Goal: Information Seeking & Learning: Find specific fact

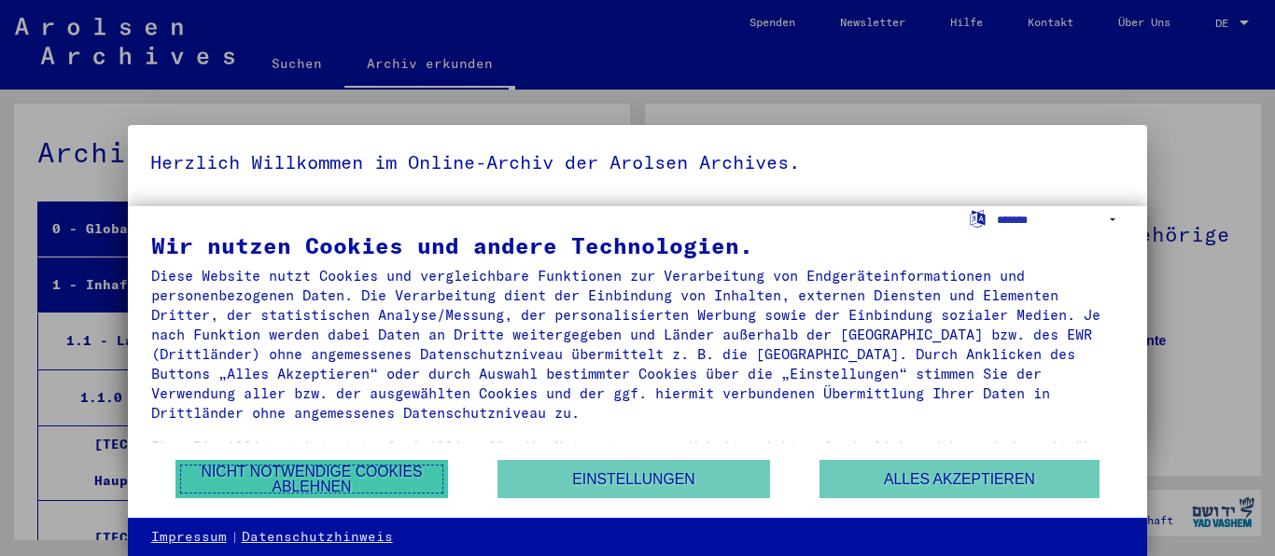
click at [331, 471] on button "Nicht notwendige Cookies ablehnen" at bounding box center [312, 479] width 273 height 38
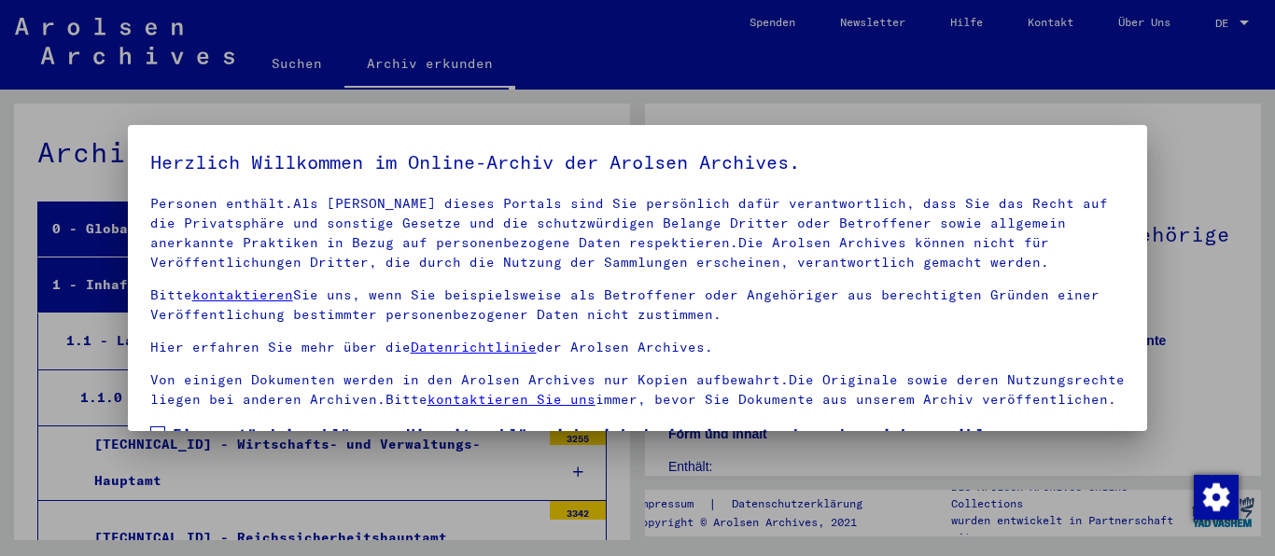
scroll to position [149, 0]
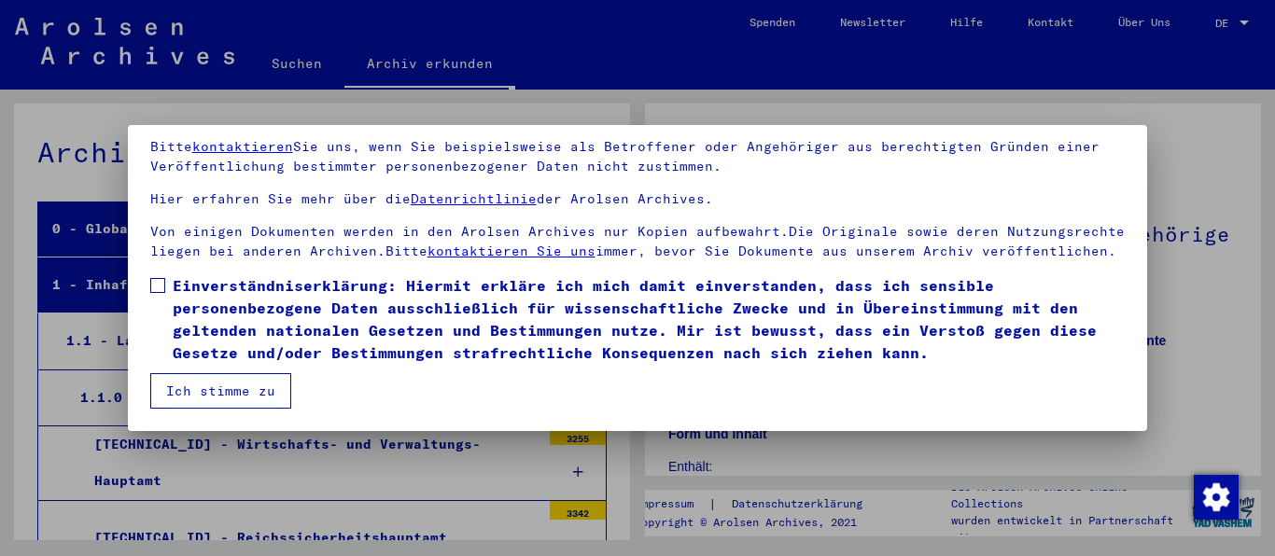
click at [156, 288] on span at bounding box center [157, 285] width 15 height 15
click at [190, 398] on button "Ich stimme zu" at bounding box center [220, 390] width 141 height 35
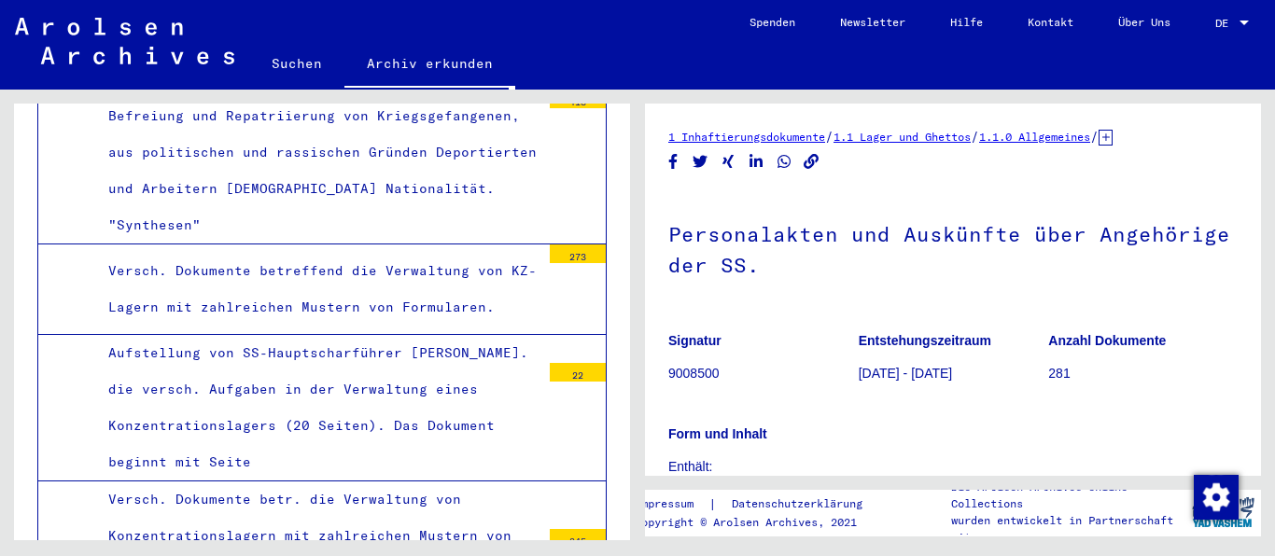
scroll to position [4638, 0]
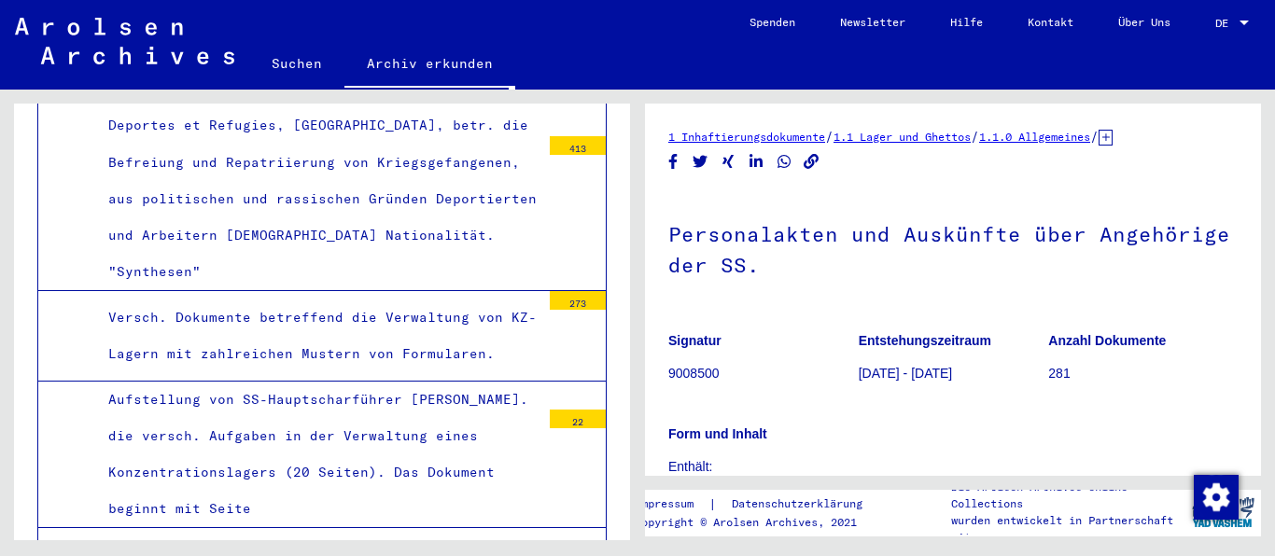
click at [311, 64] on link "Suchen" at bounding box center [296, 63] width 95 height 45
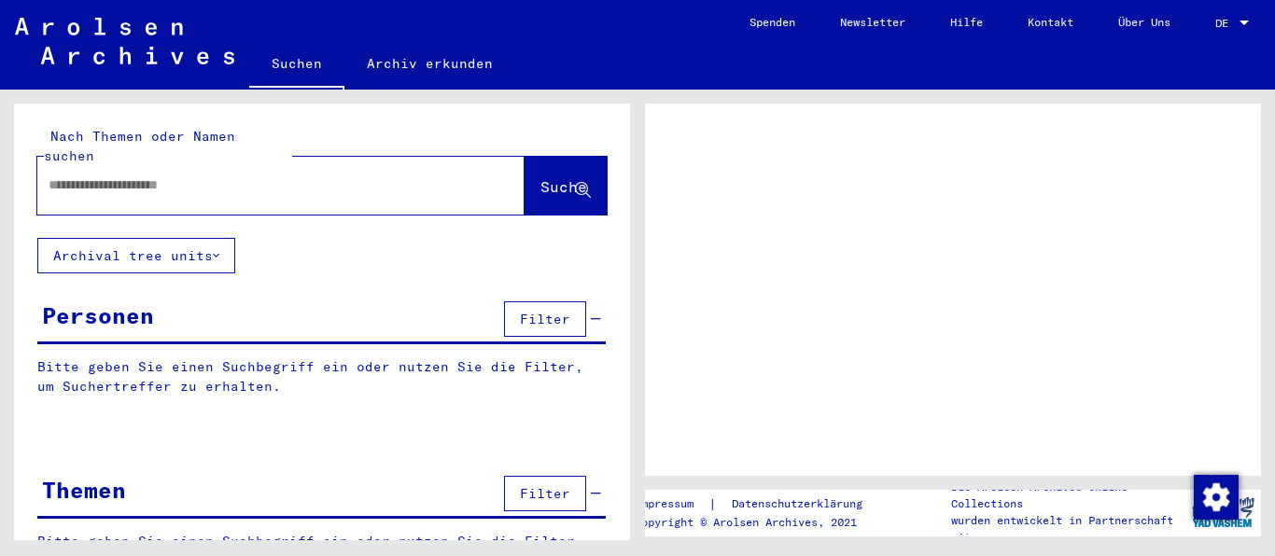
click at [297, 63] on link "Suchen" at bounding box center [296, 65] width 95 height 49
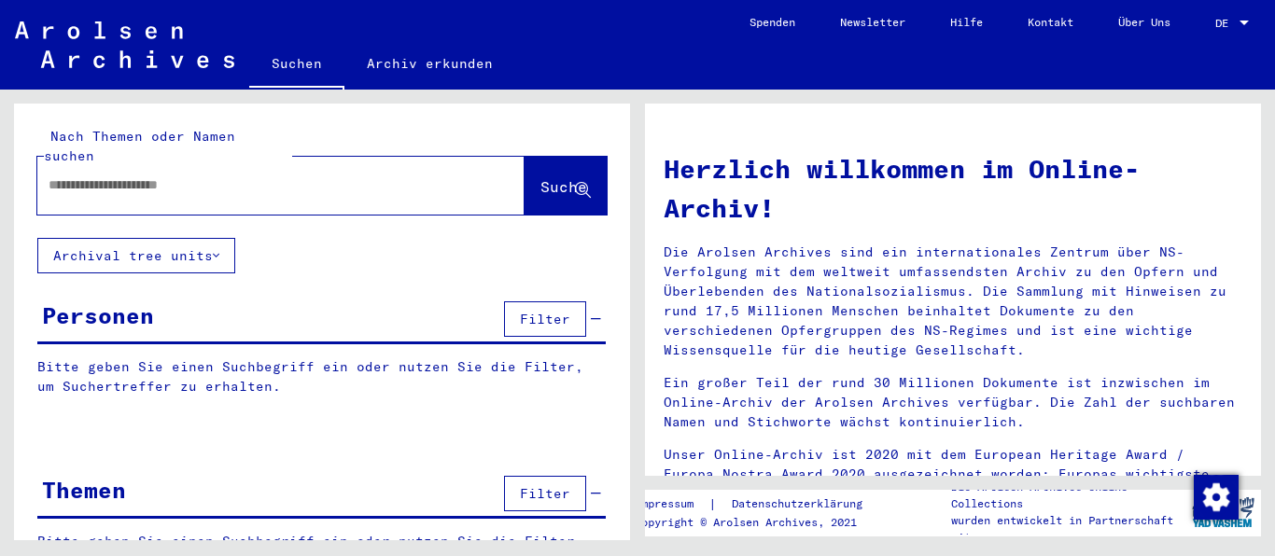
click at [213, 176] on input "text" at bounding box center [259, 186] width 420 height 20
click at [527, 311] on span "Filter" at bounding box center [545, 319] width 50 height 17
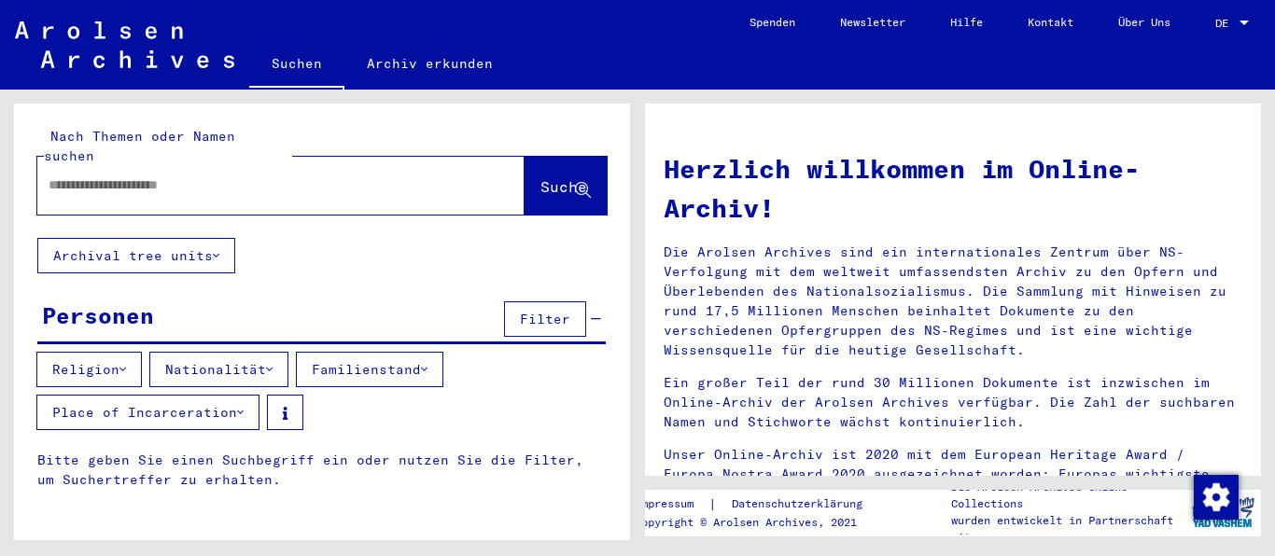
click at [149, 176] on input "text" at bounding box center [259, 186] width 420 height 20
click at [560, 177] on span "Suche" at bounding box center [564, 186] width 47 height 19
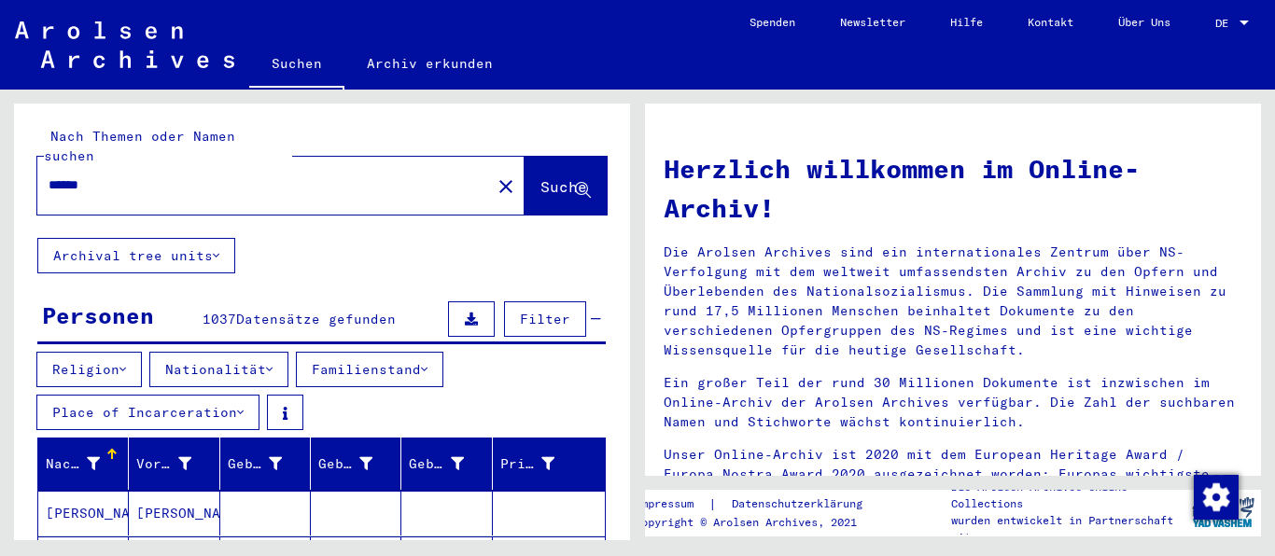
click at [286, 352] on button "Nationalität" at bounding box center [218, 369] width 139 height 35
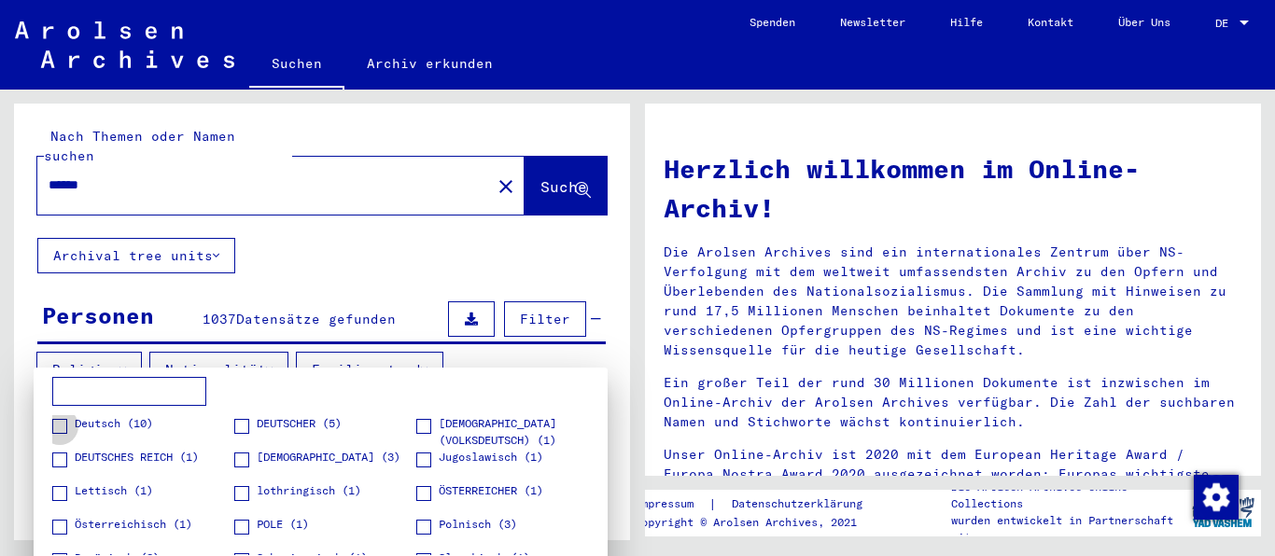
click at [58, 423] on span at bounding box center [59, 426] width 15 height 15
click at [59, 452] on label "DEUTSCHES REICH (1)" at bounding box center [125, 458] width 147 height 19
click at [236, 423] on span at bounding box center [241, 426] width 15 height 15
click at [234, 427] on span at bounding box center [241, 426] width 15 height 15
click at [525, 169] on div at bounding box center [637, 278] width 1275 height 556
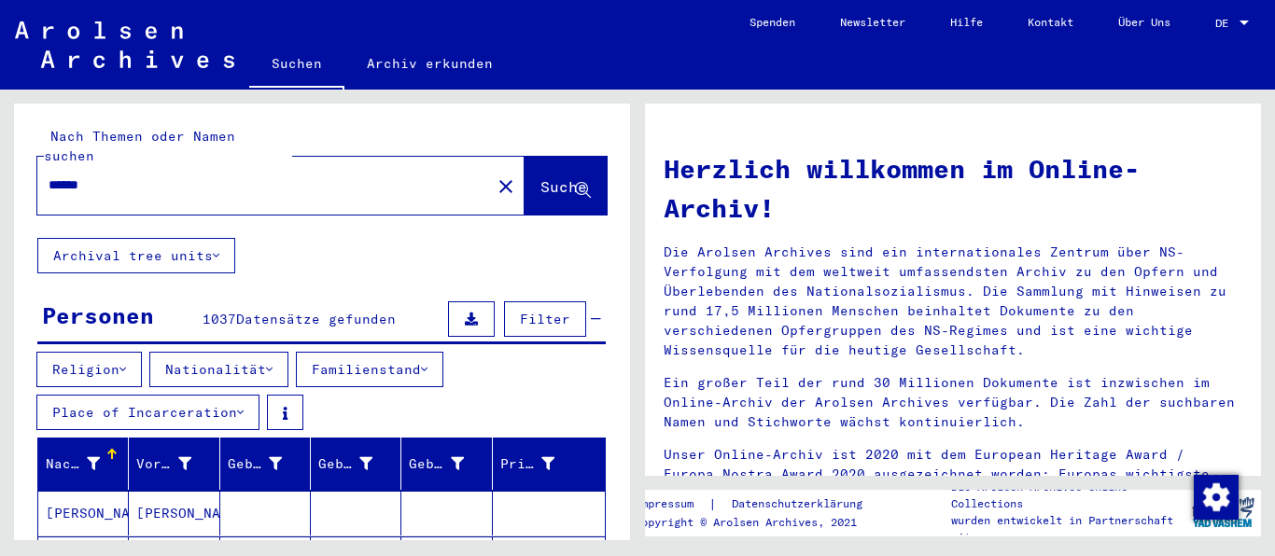
click at [262, 352] on button "Nationalität" at bounding box center [218, 369] width 139 height 35
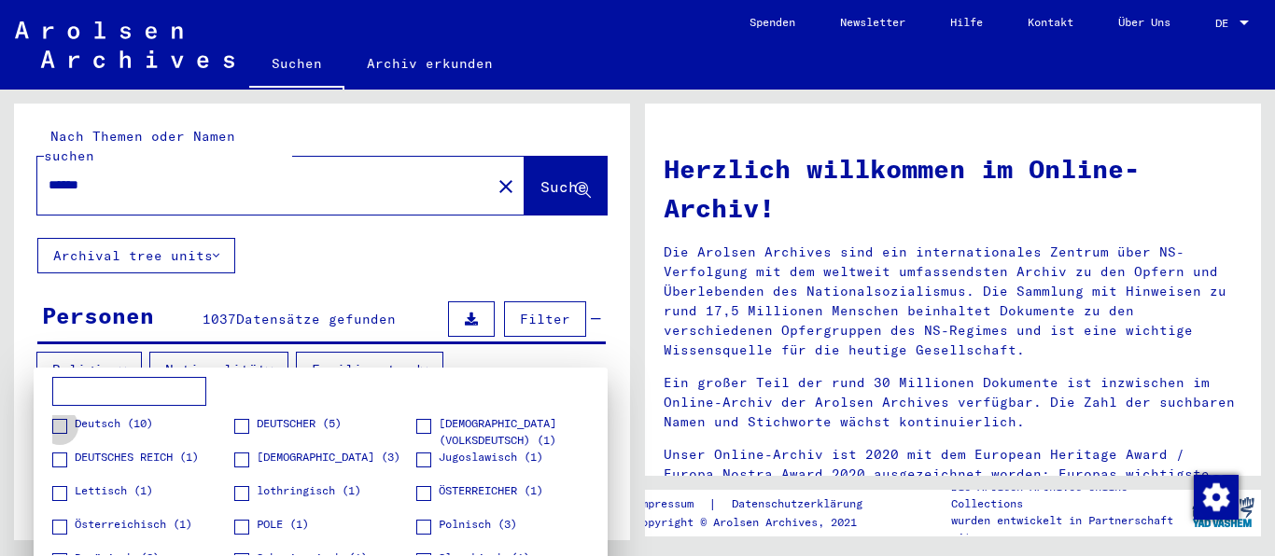
click at [58, 428] on span at bounding box center [59, 426] width 15 height 15
click at [517, 154] on div at bounding box center [637, 278] width 1275 height 556
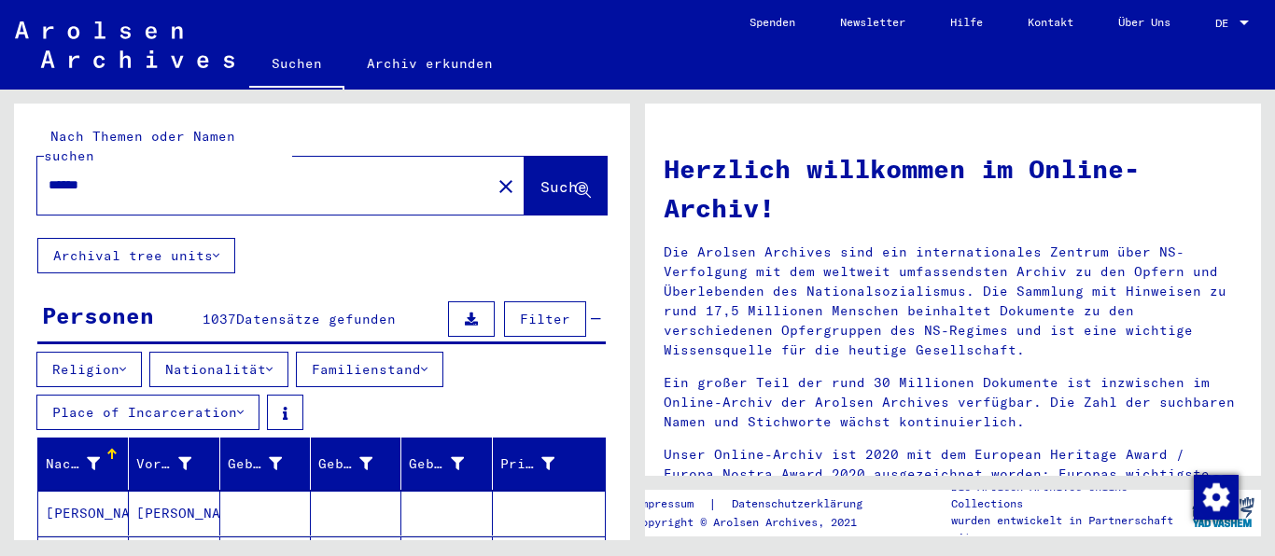
click at [199, 238] on button "Archival tree units" at bounding box center [136, 255] width 198 height 35
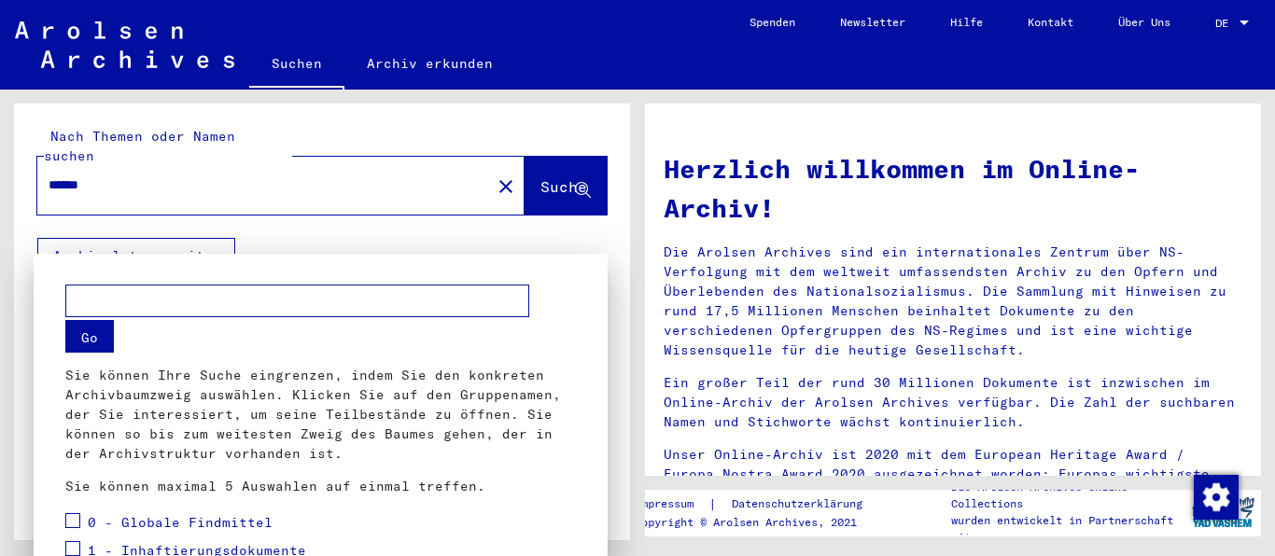
scroll to position [331, 0]
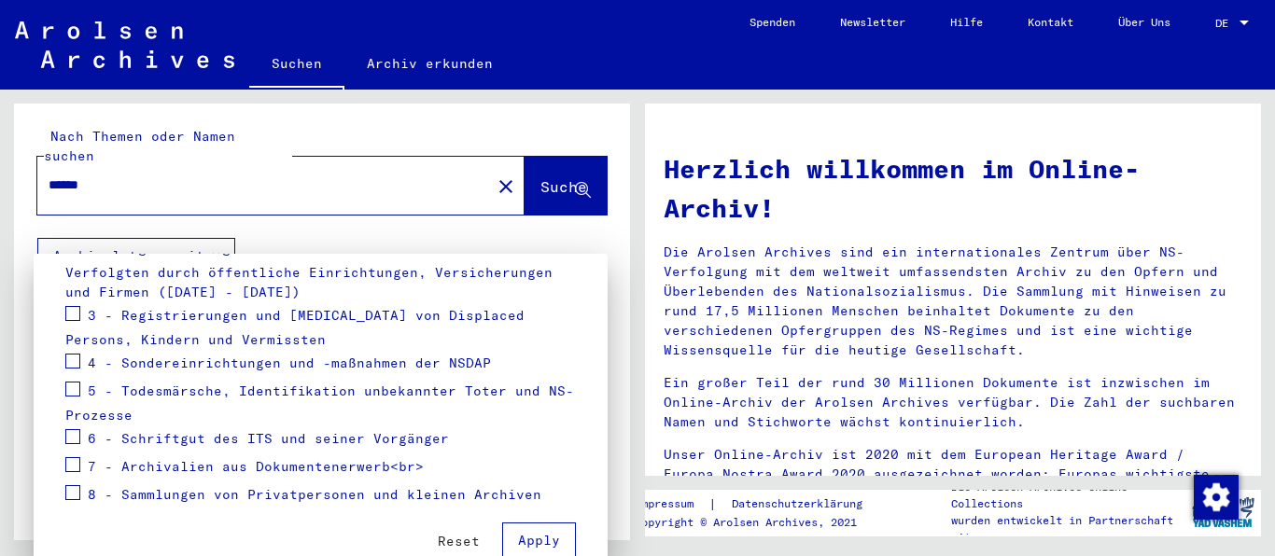
click at [211, 231] on div at bounding box center [637, 278] width 1275 height 556
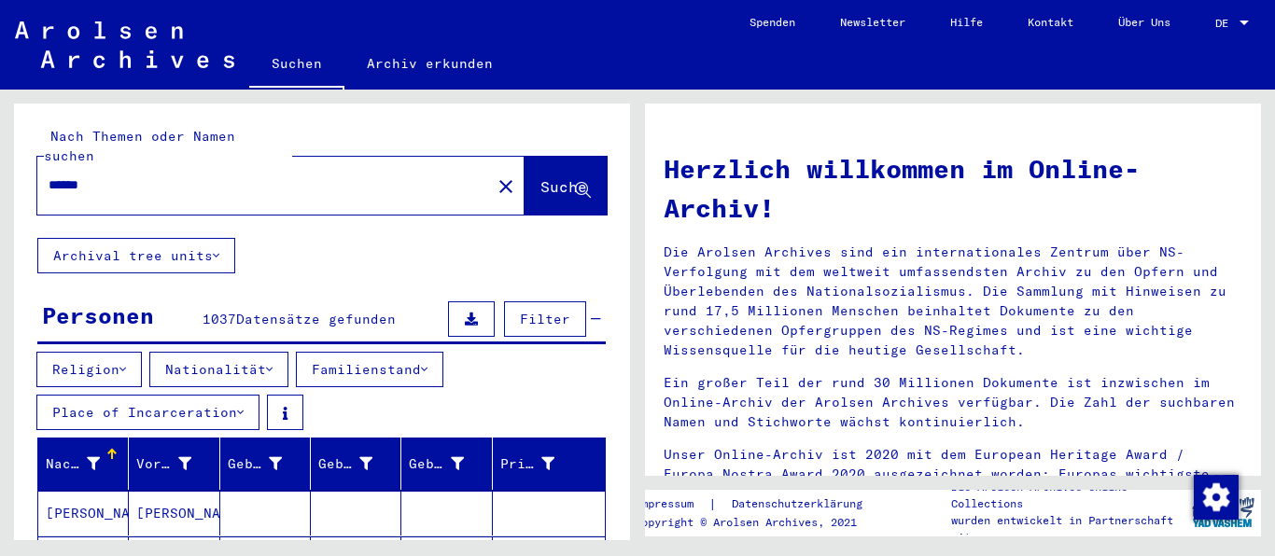
drag, startPoint x: 70, startPoint y: 164, endPoint x: 0, endPoint y: 168, distance: 70.1
click at [49, 176] on input "******" at bounding box center [259, 186] width 420 height 20
type input "******"
click at [561, 177] on span "Suche" at bounding box center [564, 186] width 47 height 19
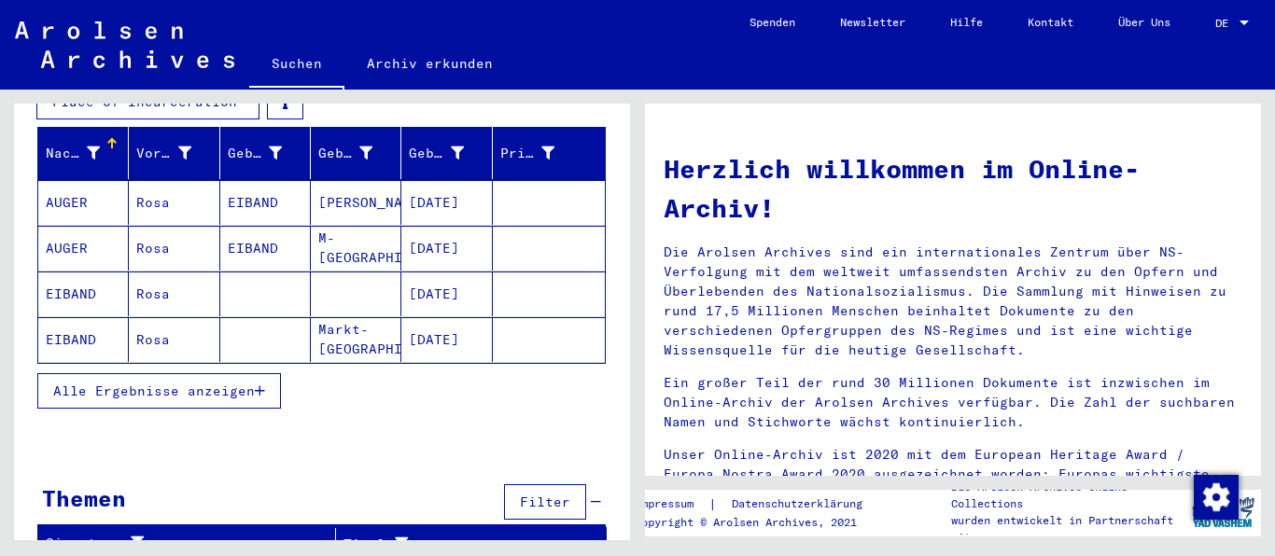
scroll to position [314, 0]
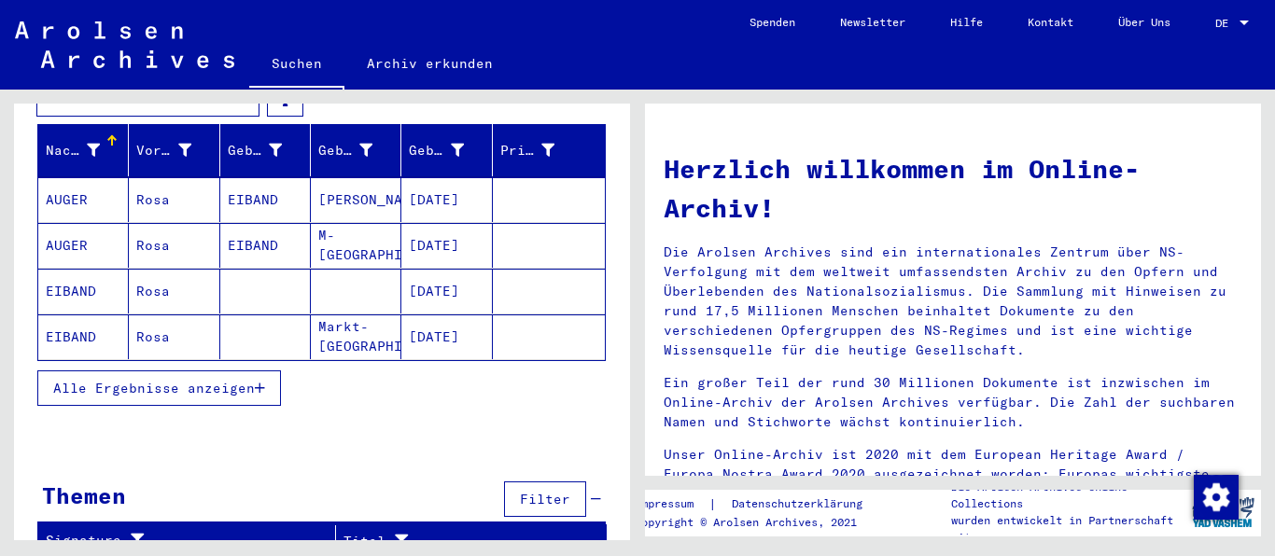
click at [232, 380] on span "Alle Ergebnisse anzeigen" at bounding box center [154, 388] width 202 height 17
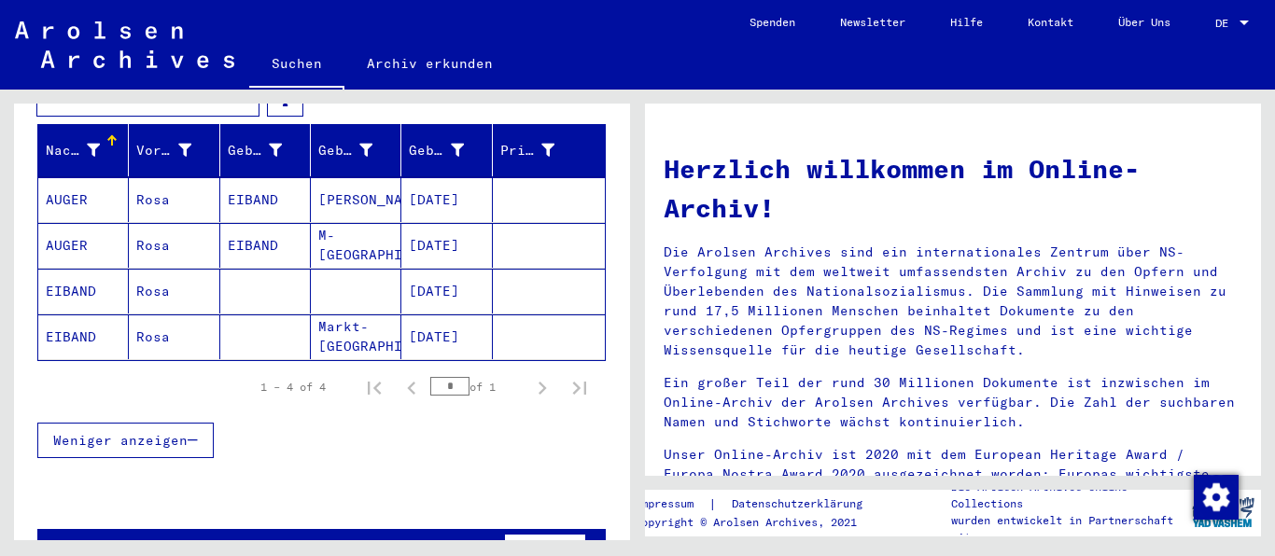
click at [66, 177] on mat-cell "AUGER" at bounding box center [83, 199] width 91 height 45
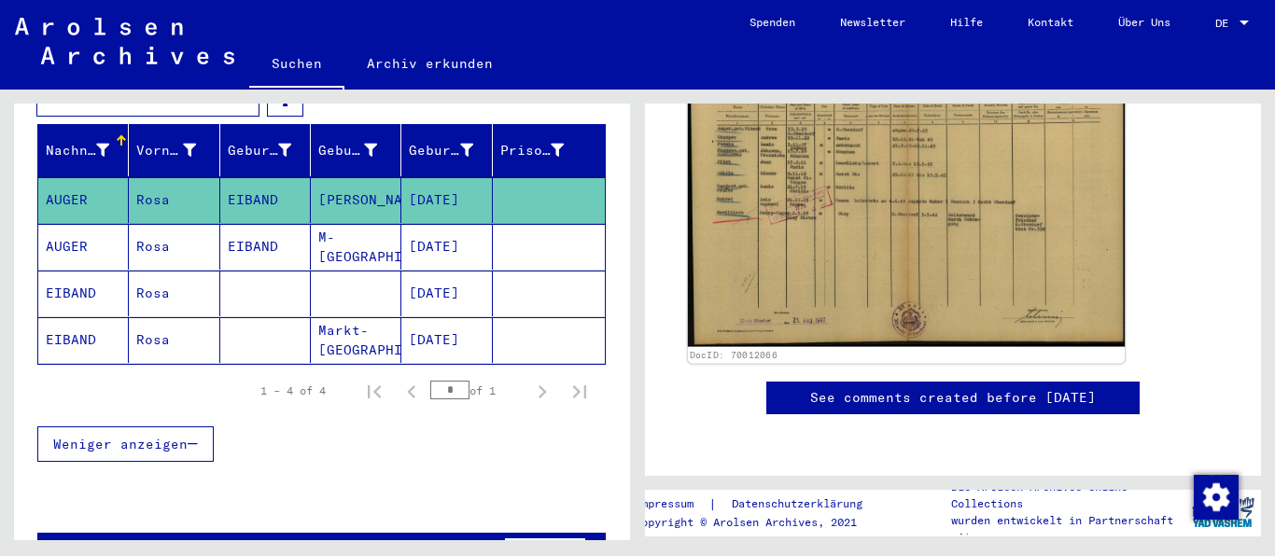
scroll to position [403, 0]
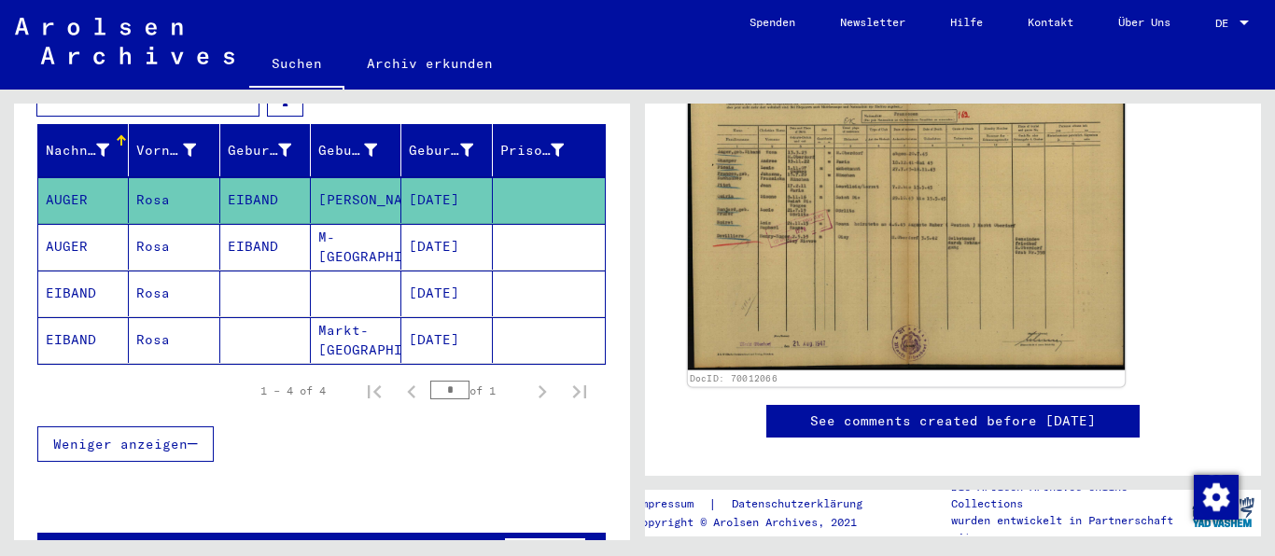
click at [820, 245] on img at bounding box center [906, 214] width 437 height 313
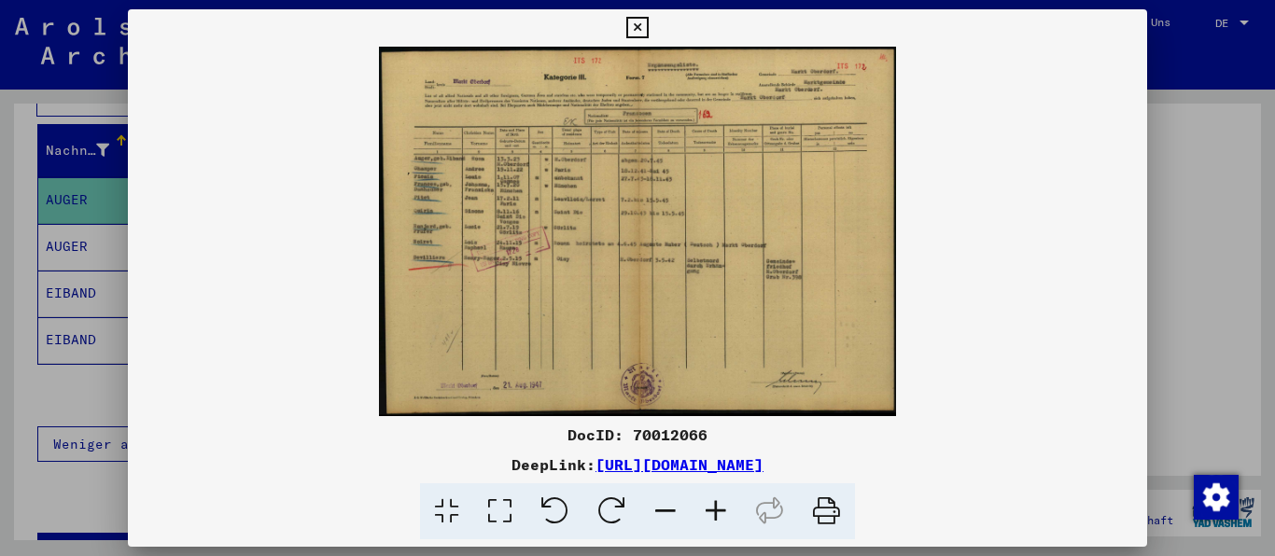
click at [713, 507] on icon at bounding box center [716, 512] width 50 height 57
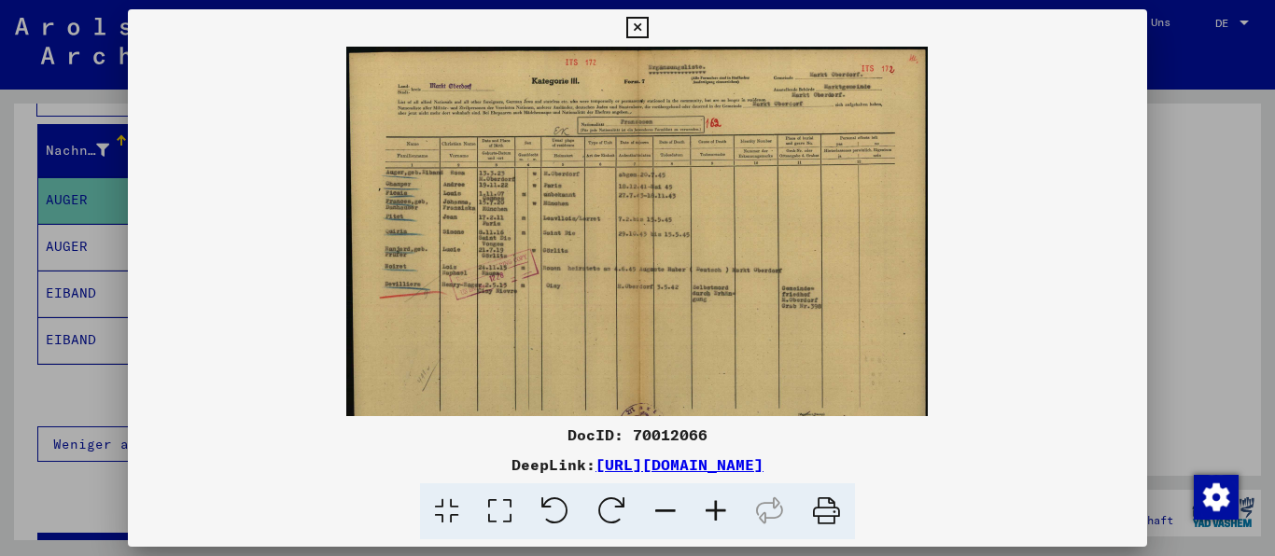
click at [713, 507] on icon at bounding box center [716, 512] width 50 height 57
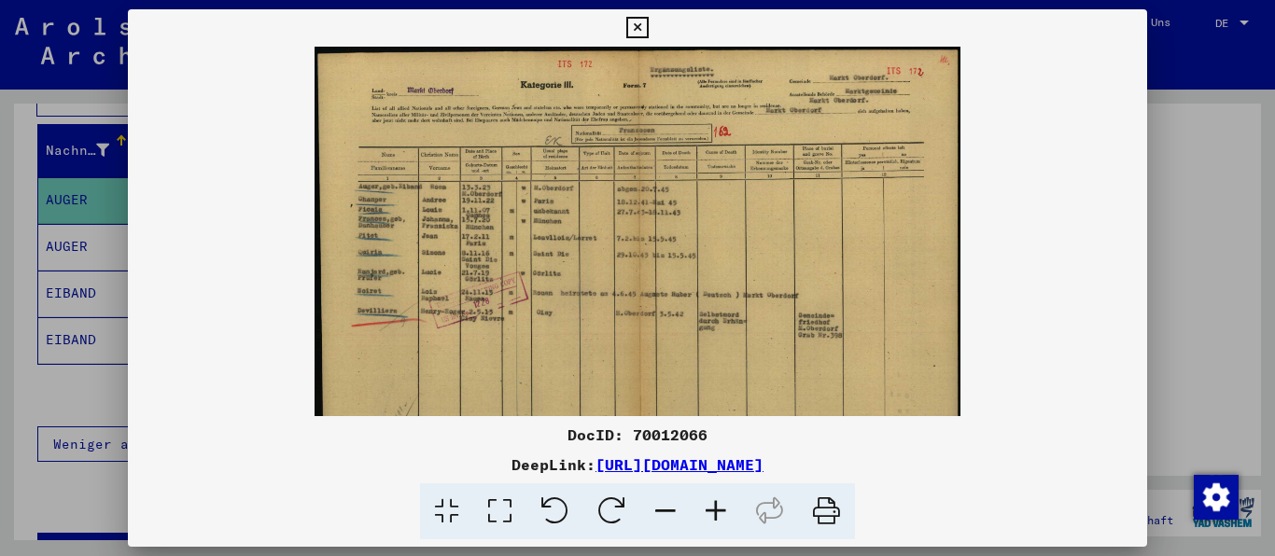
click at [713, 507] on icon at bounding box center [716, 512] width 50 height 57
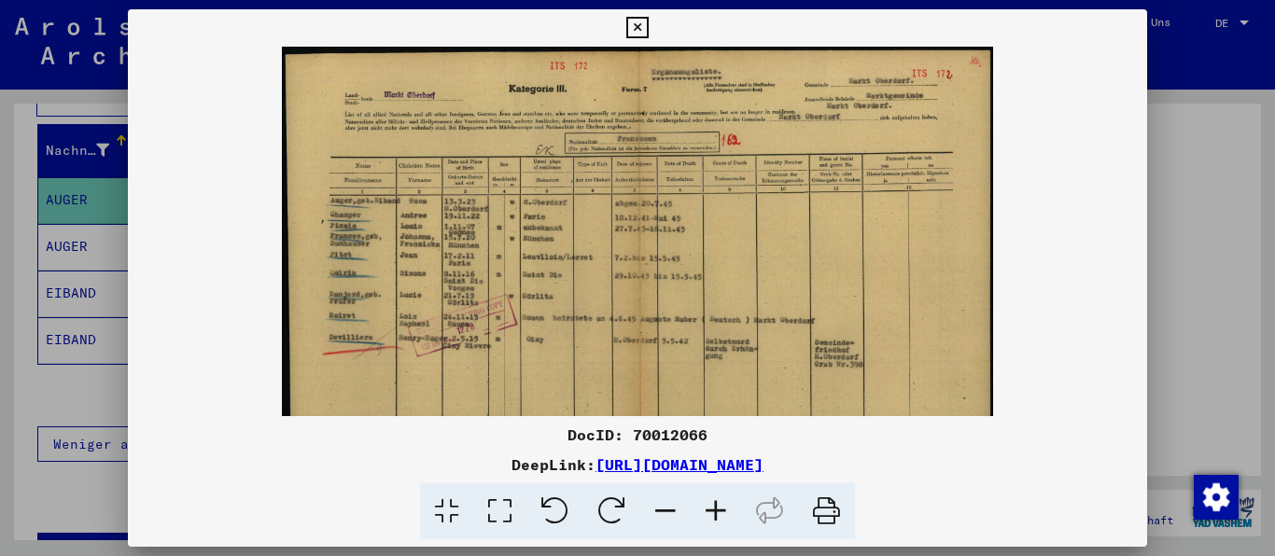
click at [713, 507] on icon at bounding box center [716, 512] width 50 height 57
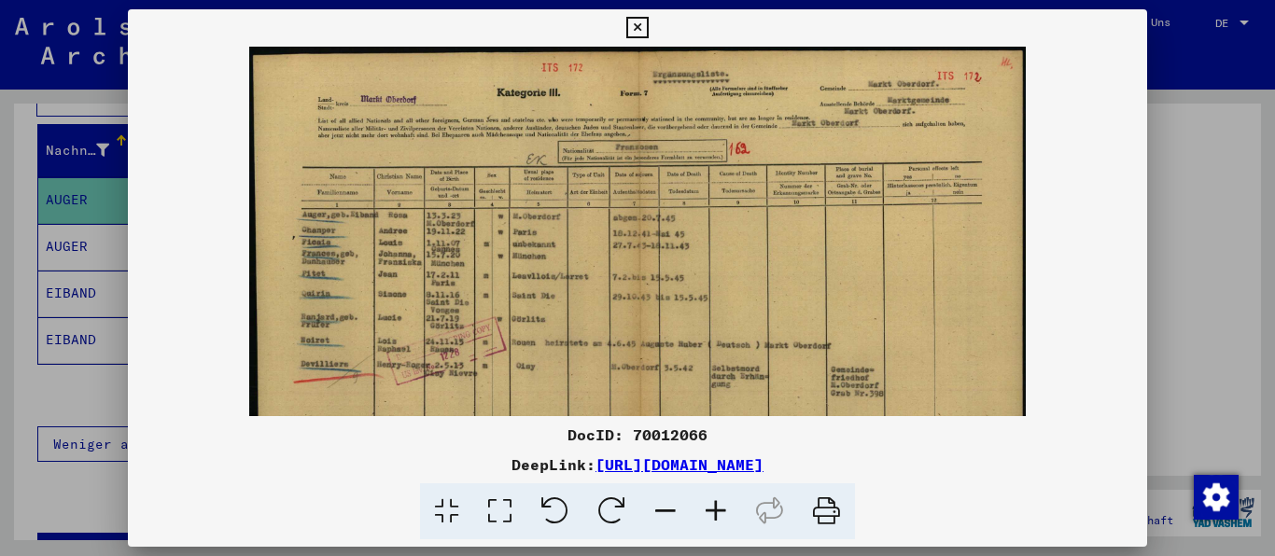
click at [713, 507] on icon at bounding box center [716, 512] width 50 height 57
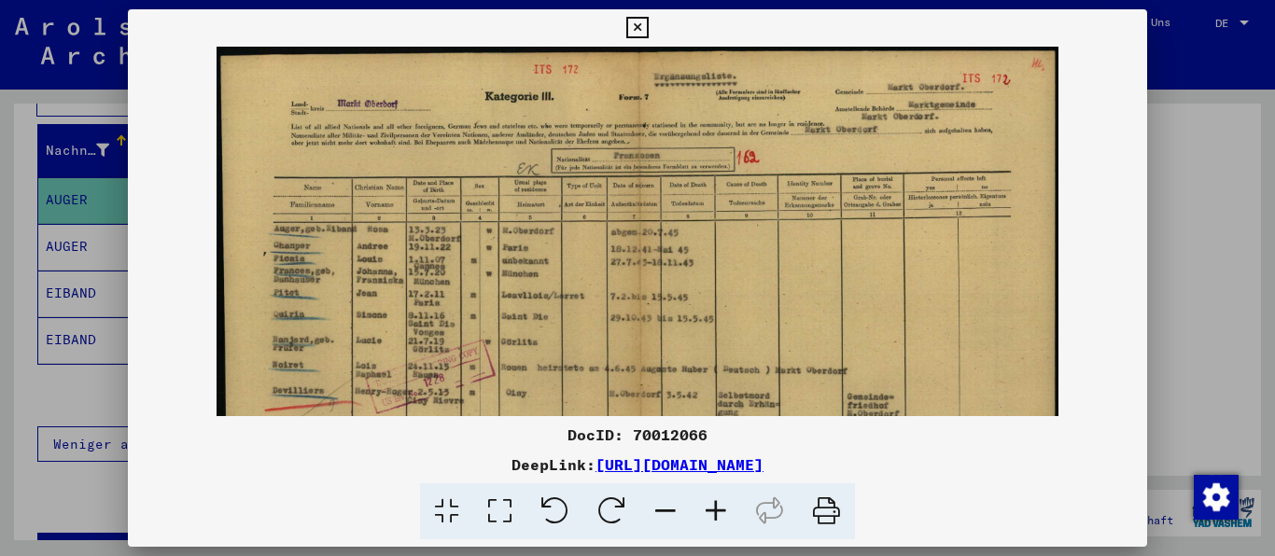
click at [713, 507] on icon at bounding box center [716, 512] width 50 height 57
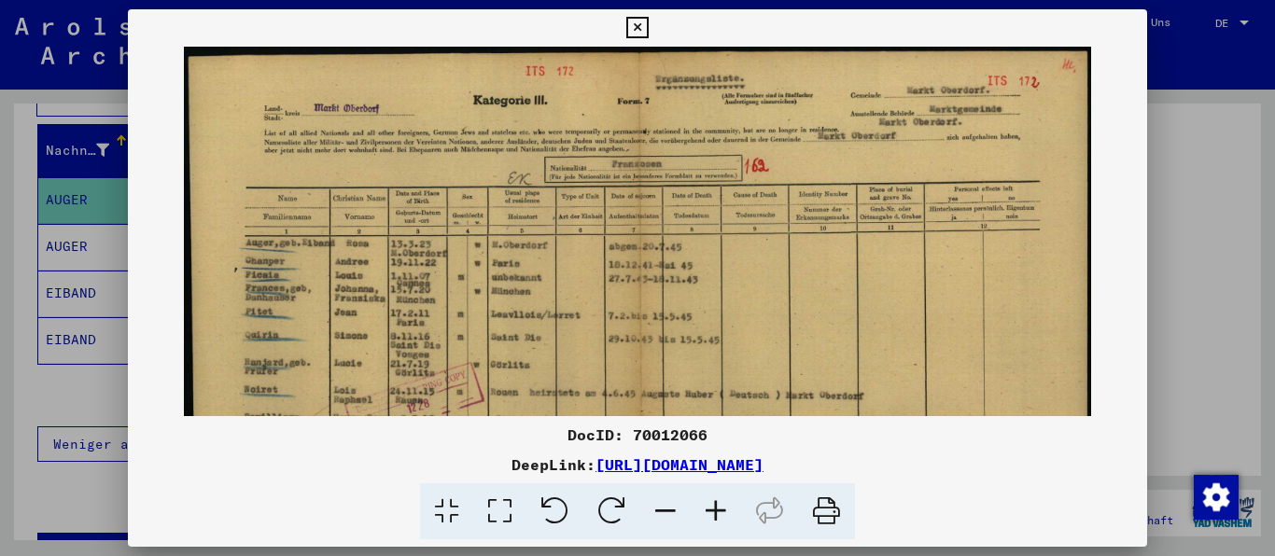
click at [713, 513] on icon at bounding box center [716, 512] width 50 height 57
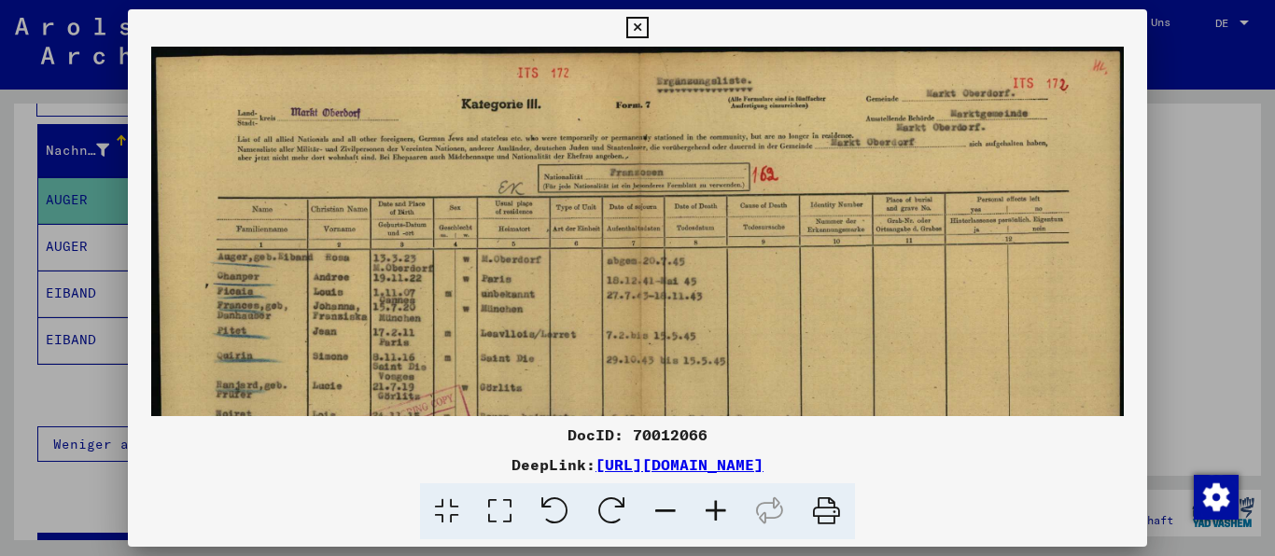
click at [713, 513] on icon at bounding box center [716, 512] width 50 height 57
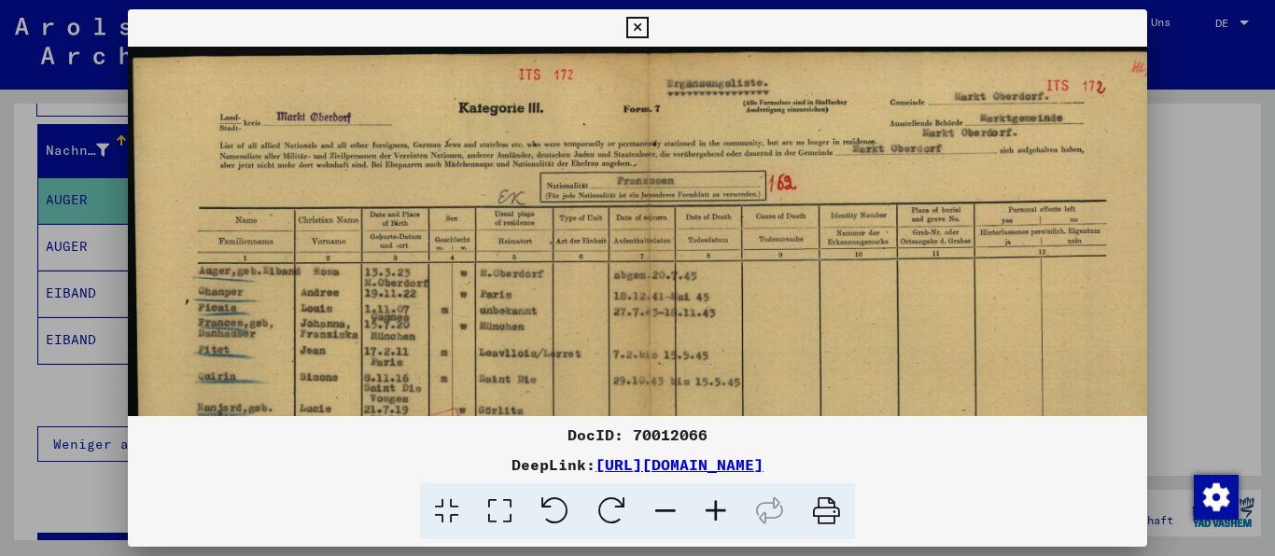
click at [713, 513] on icon at bounding box center [716, 512] width 50 height 57
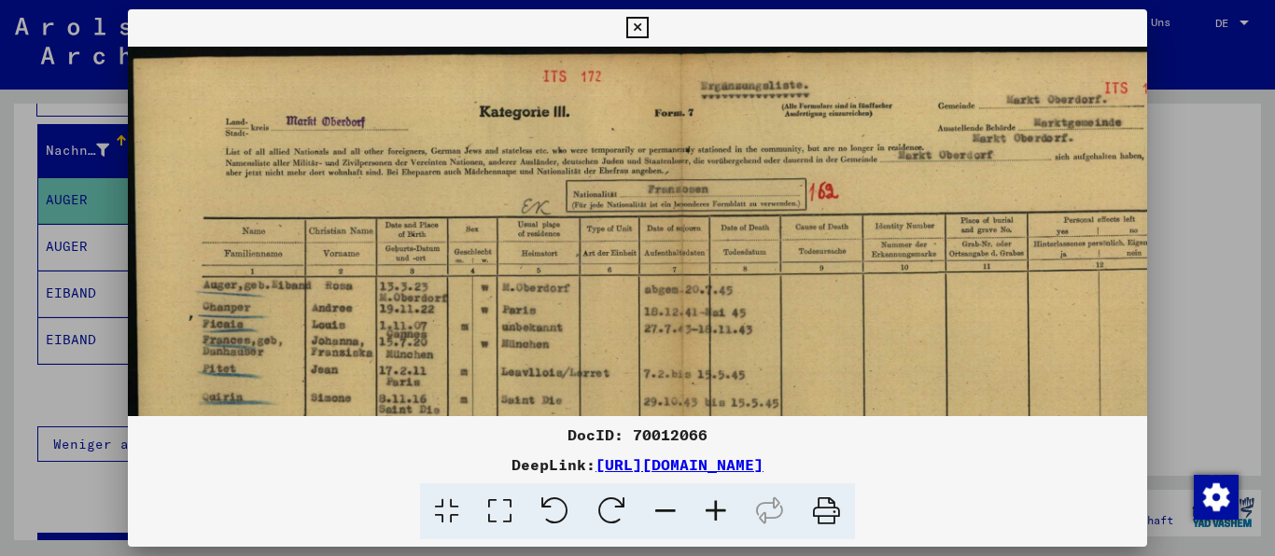
click at [713, 513] on icon at bounding box center [716, 512] width 50 height 57
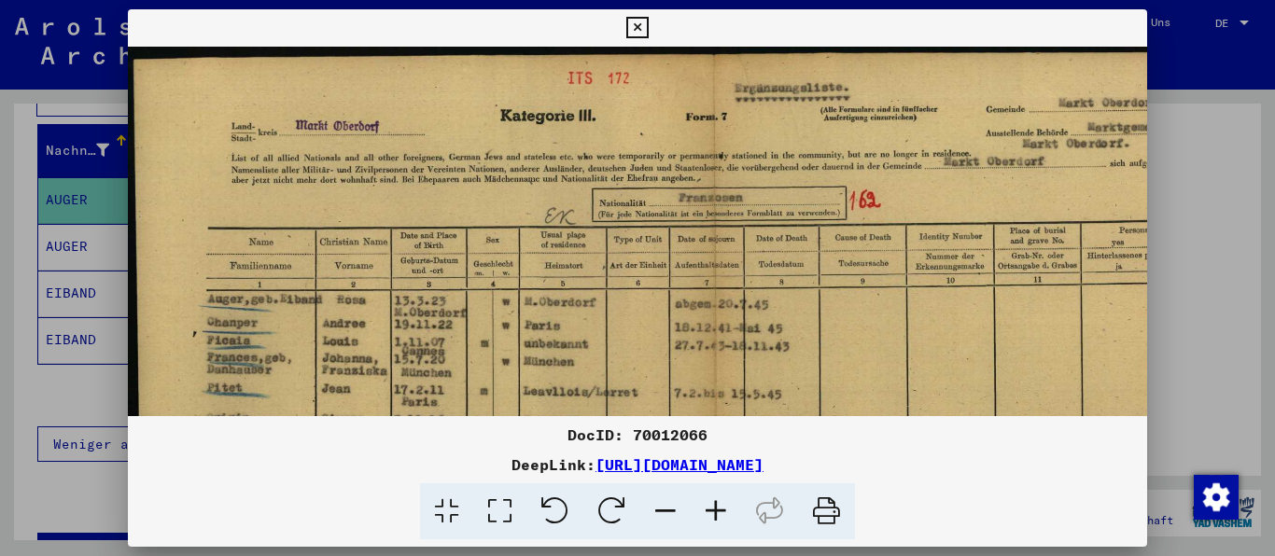
click at [713, 513] on icon at bounding box center [716, 512] width 50 height 57
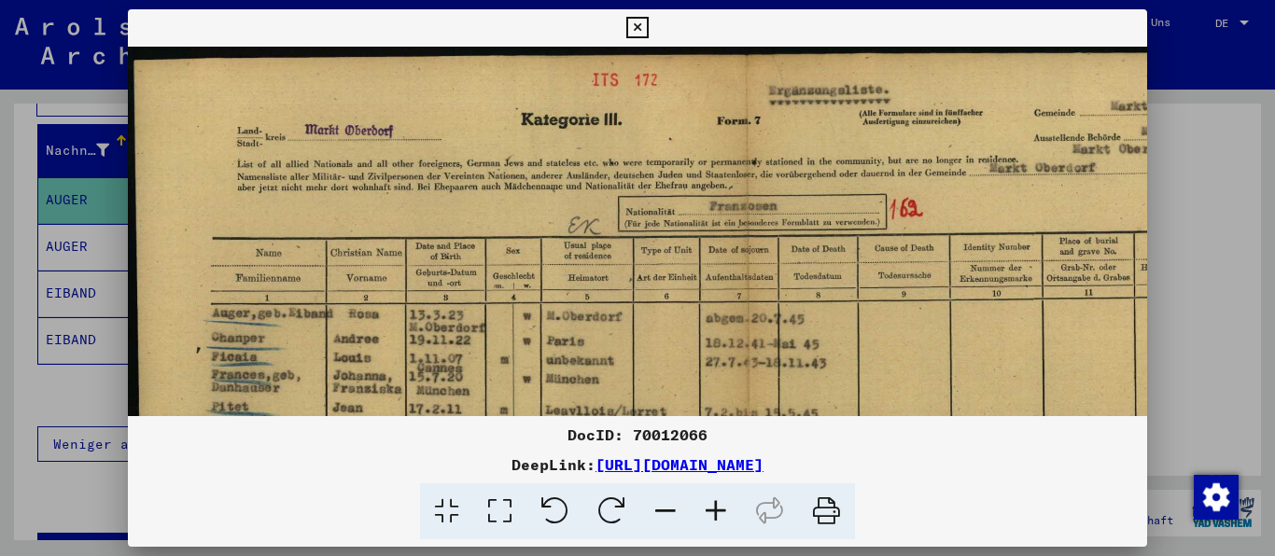
scroll to position [134, 0]
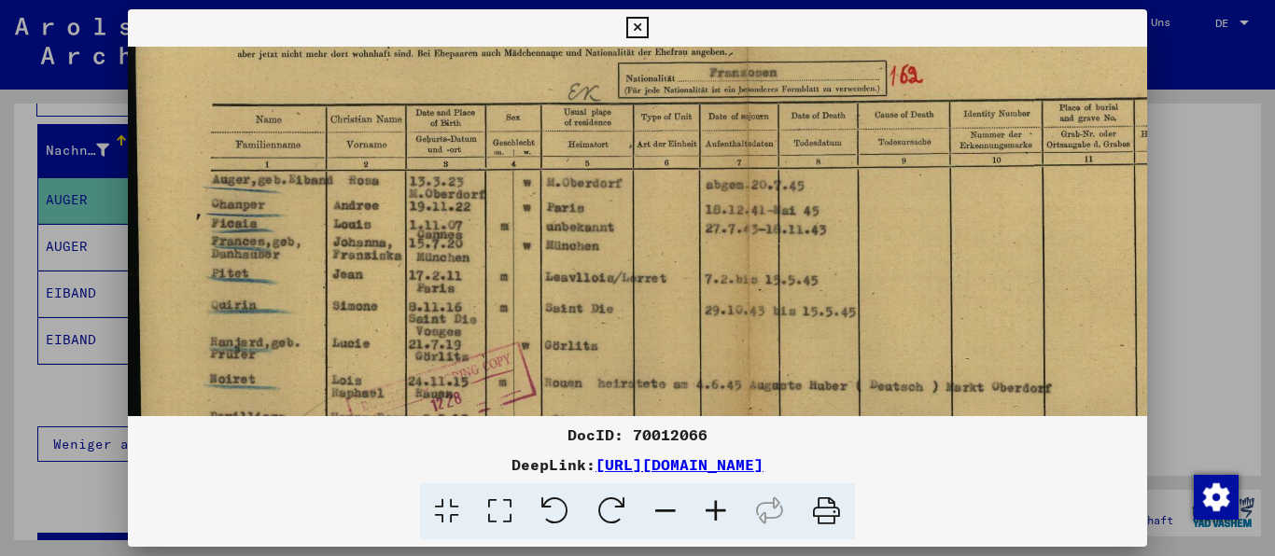
drag, startPoint x: 299, startPoint y: 354, endPoint x: 314, endPoint y: 231, distance: 124.1
click at [314, 231] on img at bounding box center [744, 354] width 1233 height 883
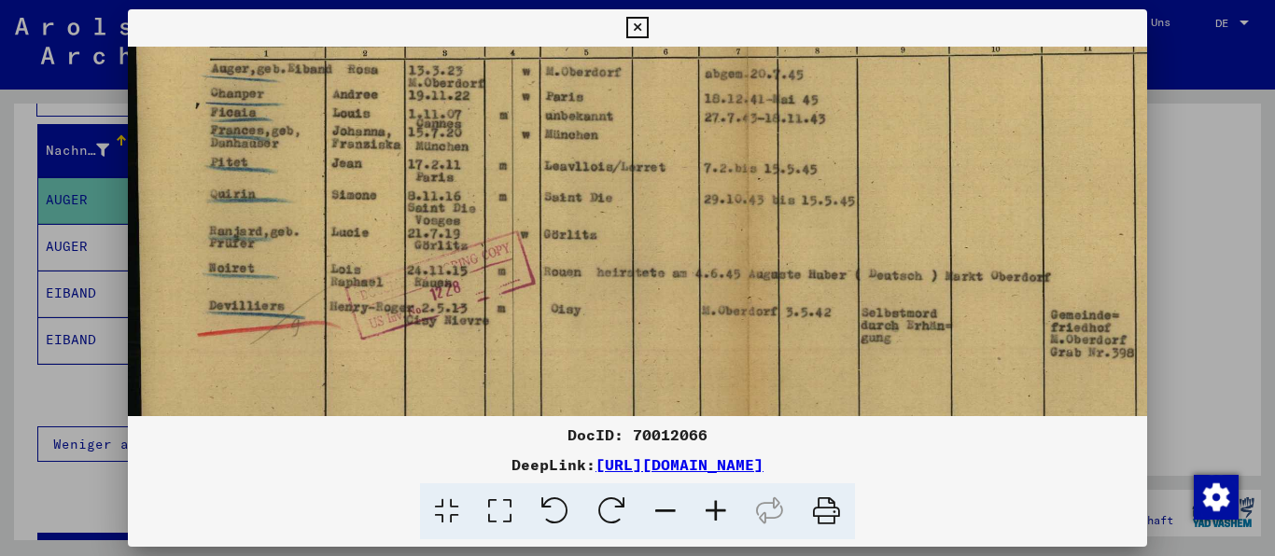
drag, startPoint x: 360, startPoint y: 361, endPoint x: 361, endPoint y: 257, distance: 104.6
click at [361, 257] on img at bounding box center [743, 243] width 1233 height 883
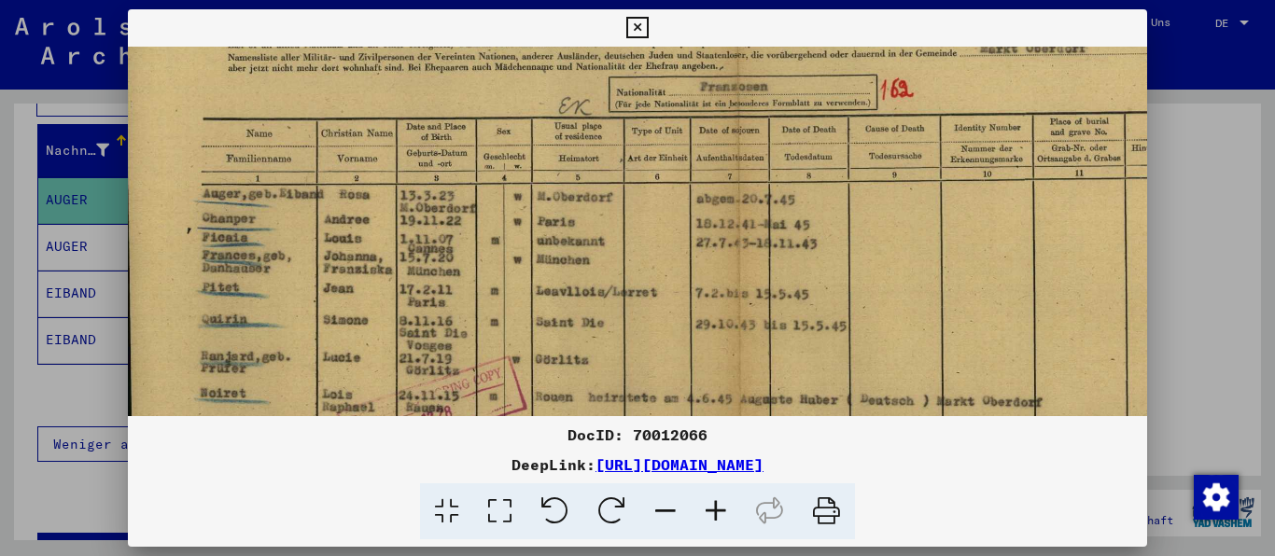
scroll to position [117, 9]
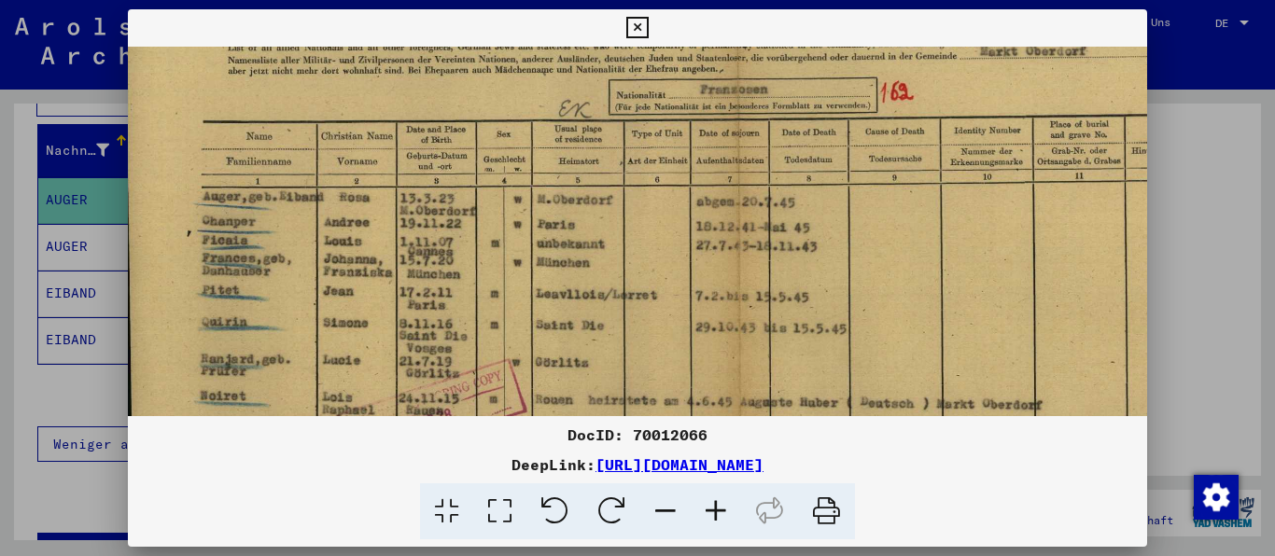
drag, startPoint x: 283, startPoint y: 149, endPoint x: 277, endPoint y: 269, distance: 119.6
click at [277, 269] on img at bounding box center [735, 371] width 1233 height 883
click at [648, 28] on icon at bounding box center [636, 28] width 21 height 22
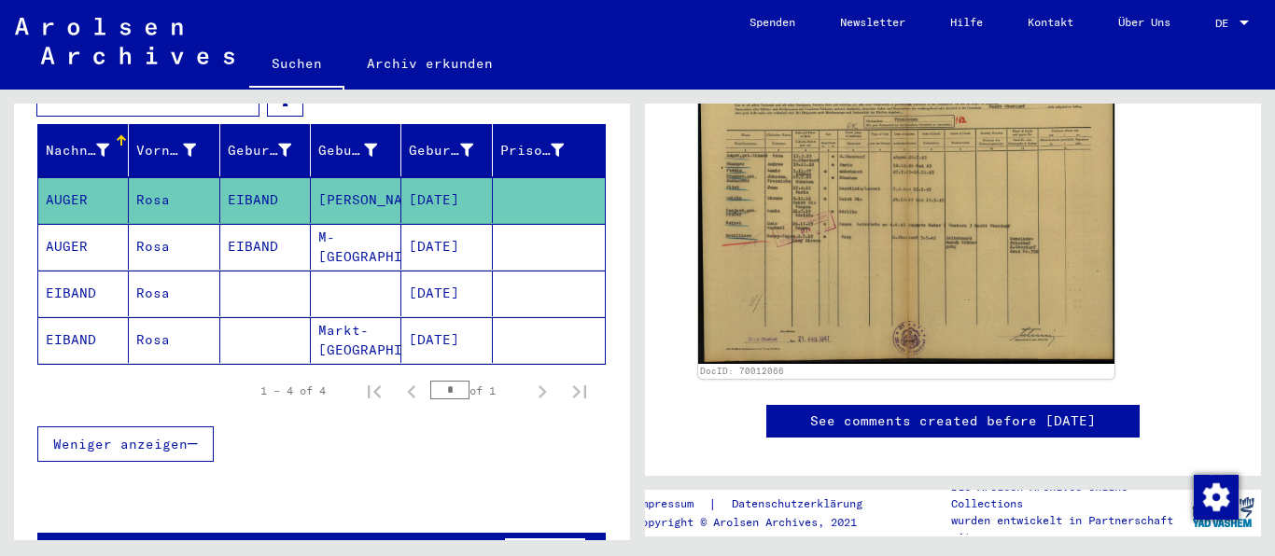
click at [62, 229] on mat-cell "AUGER" at bounding box center [83, 247] width 91 height 46
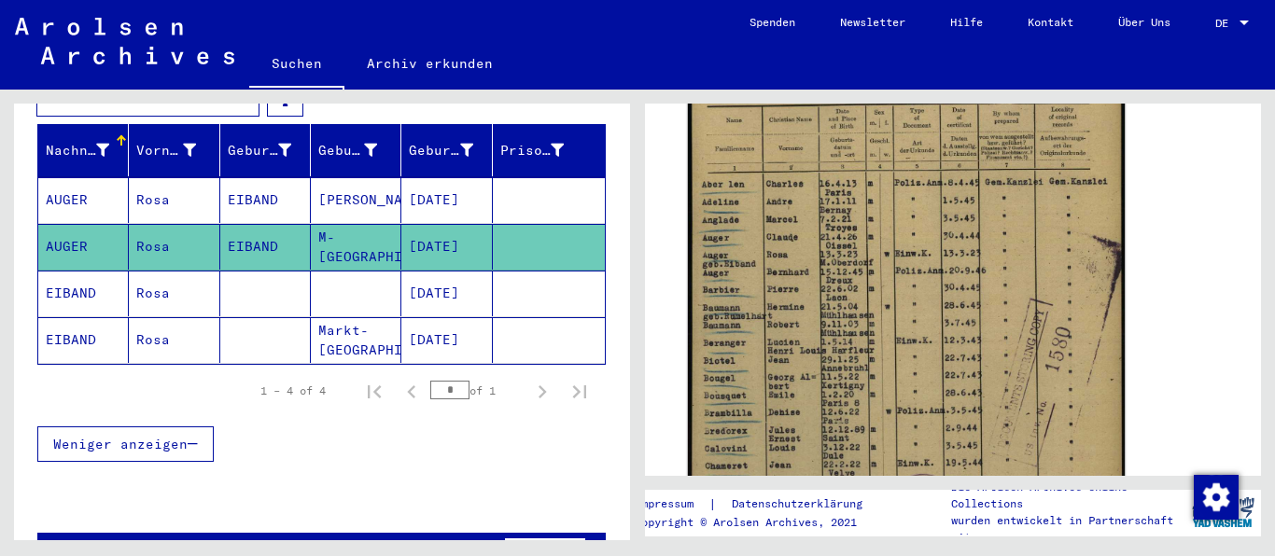
scroll to position [504, 0]
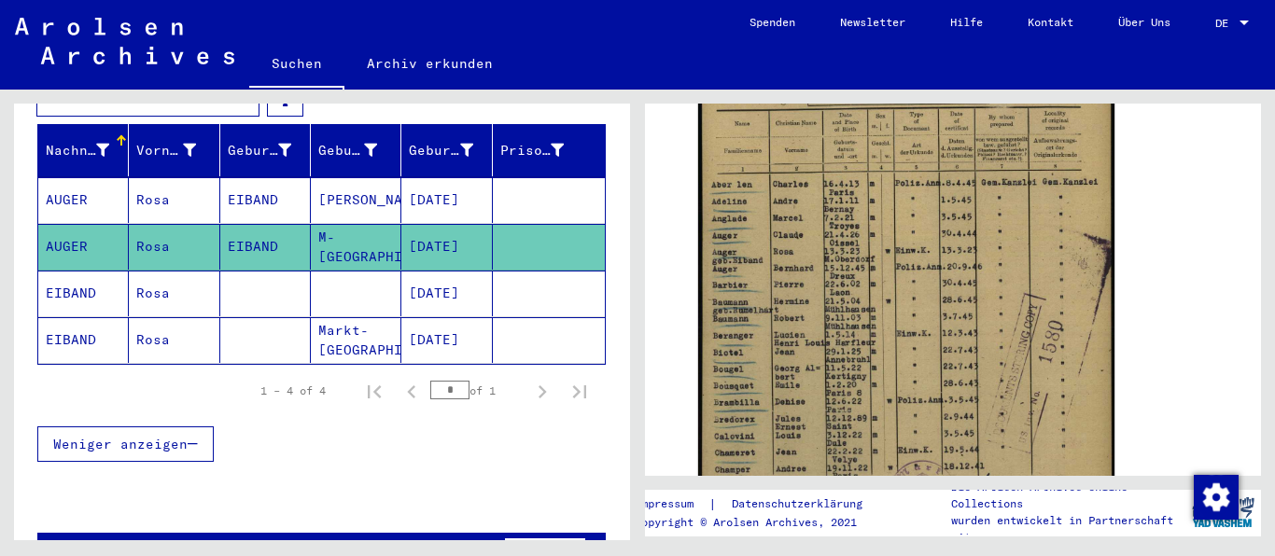
click at [74, 273] on mat-cell "EIBAND" at bounding box center [83, 294] width 91 height 46
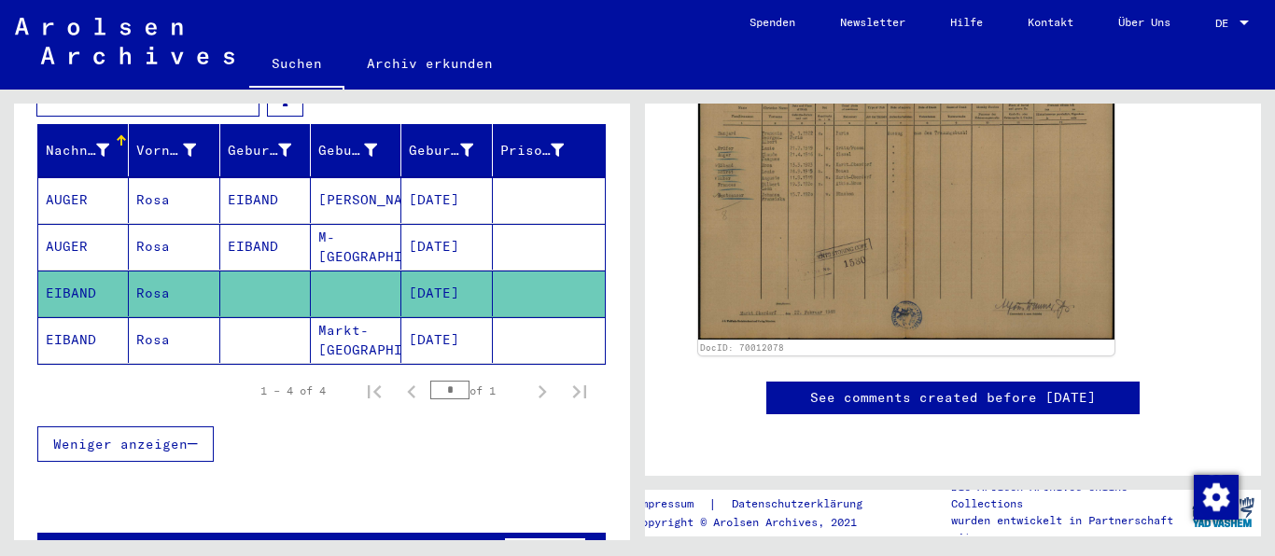
scroll to position [504, 0]
click at [88, 317] on mat-cell "EIBAND" at bounding box center [83, 340] width 91 height 46
